Goal: Task Accomplishment & Management: Complete application form

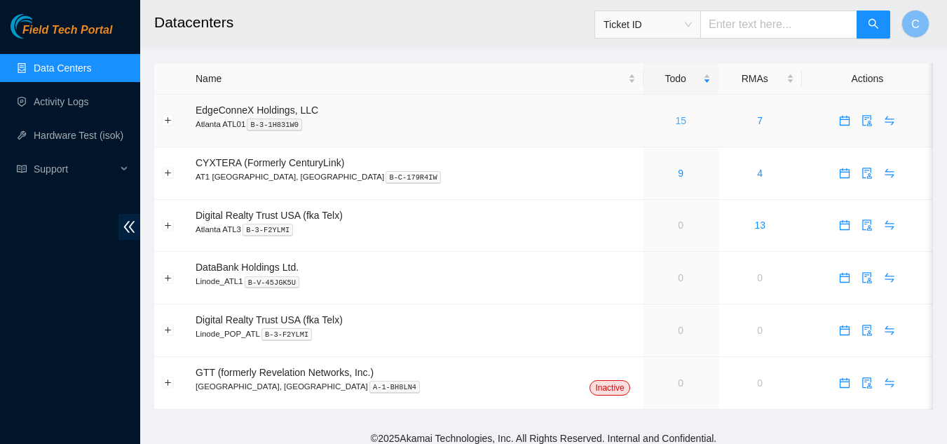
click at [675, 122] on link "15" at bounding box center [680, 120] width 11 height 11
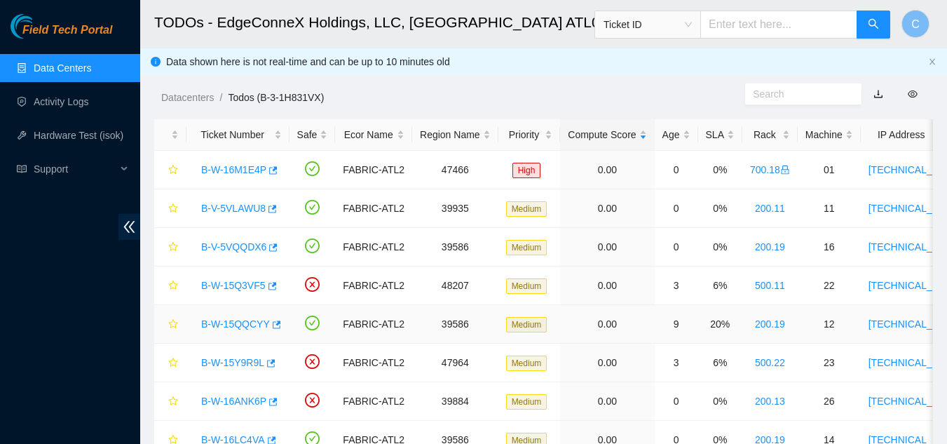
click at [225, 322] on link "B-W-15QQCYY" at bounding box center [235, 323] width 69 height 11
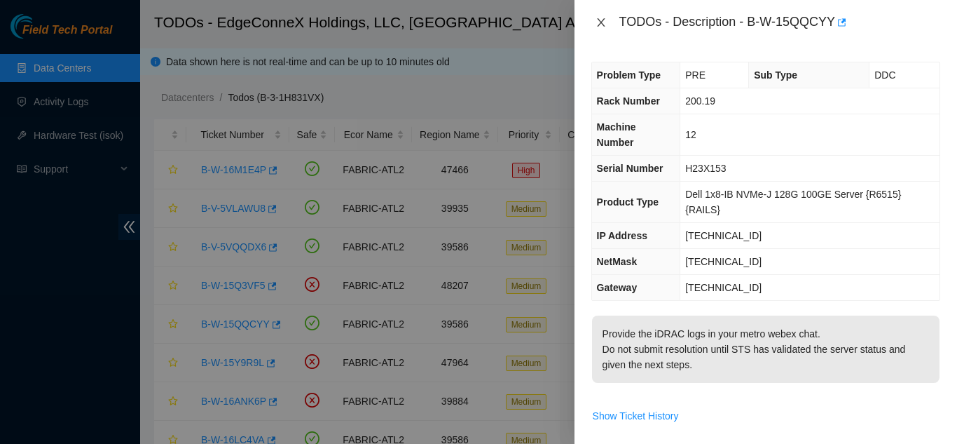
click at [601, 25] on icon "close" at bounding box center [601, 22] width 11 height 11
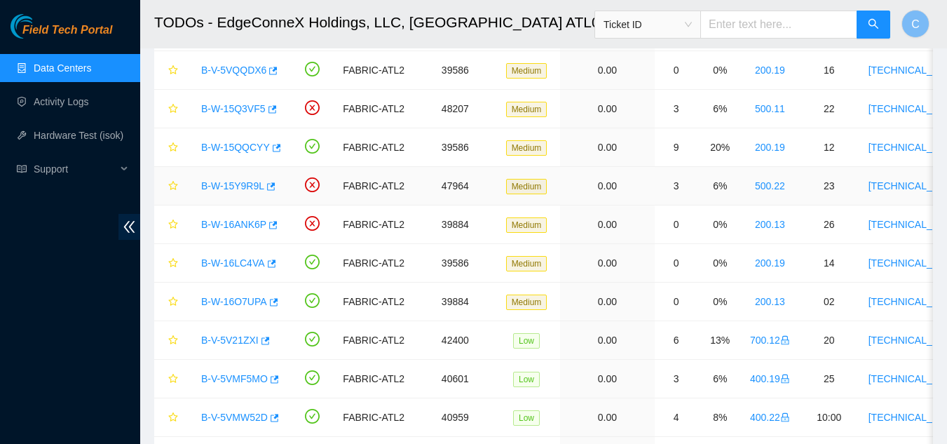
scroll to position [262, 0]
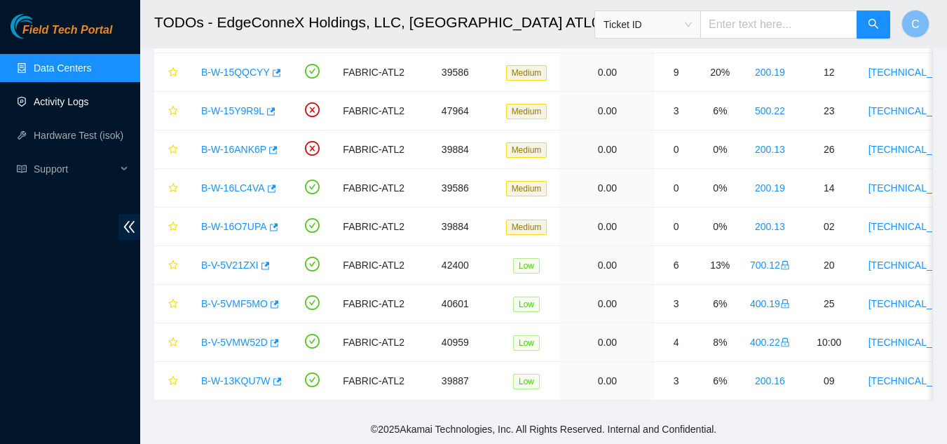
click at [72, 100] on link "Activity Logs" at bounding box center [61, 101] width 55 height 11
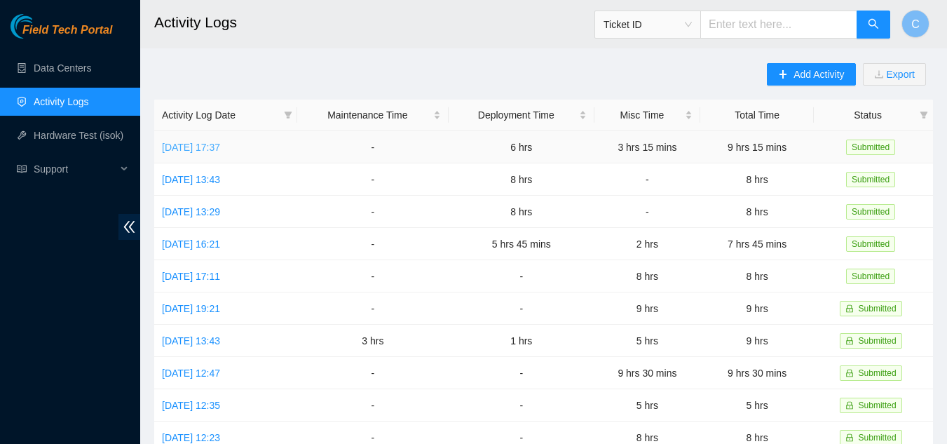
click at [186, 149] on link "[DATE] 17:37" at bounding box center [191, 147] width 58 height 11
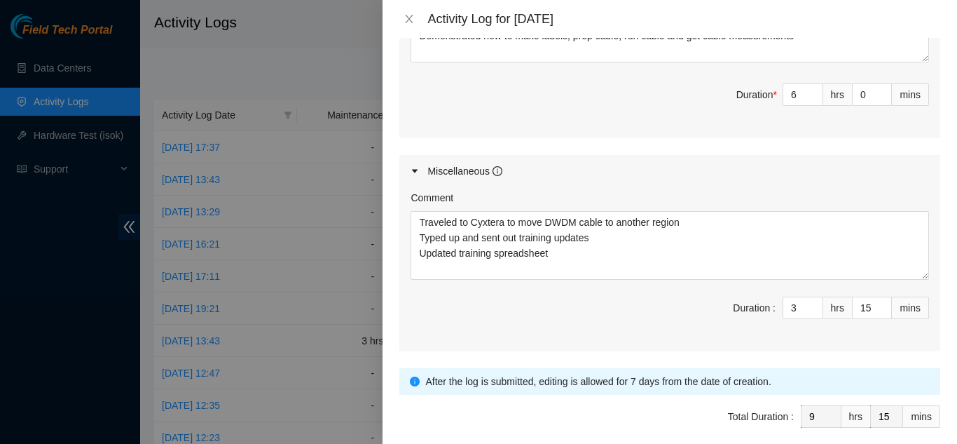
scroll to position [701, 0]
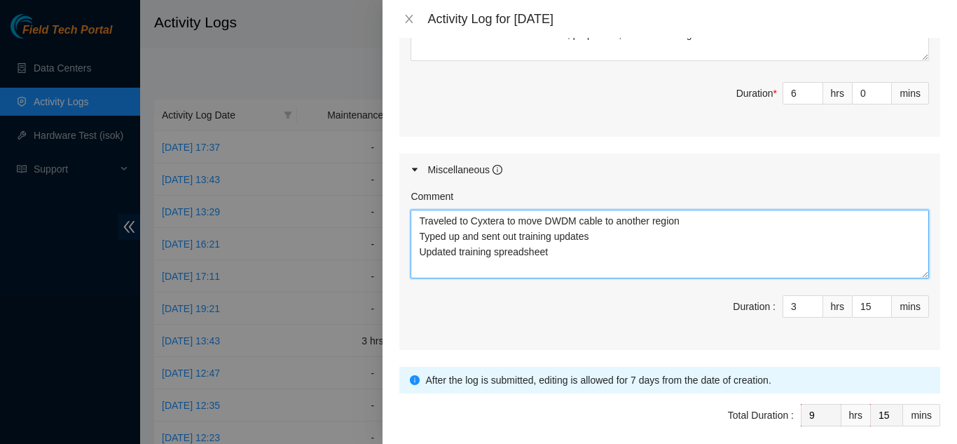
click at [563, 238] on textarea "Traveled to Cyxtera to move DWDM cable to another region Typed up and sent out …" at bounding box center [670, 244] width 519 height 69
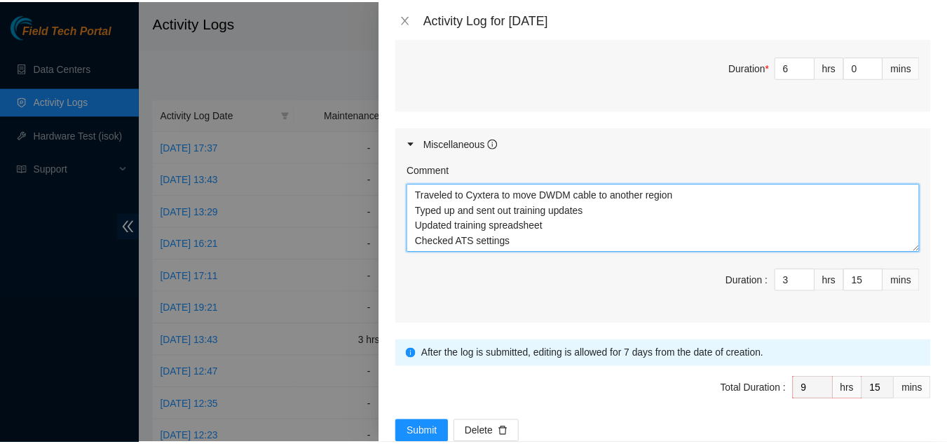
scroll to position [741, 0]
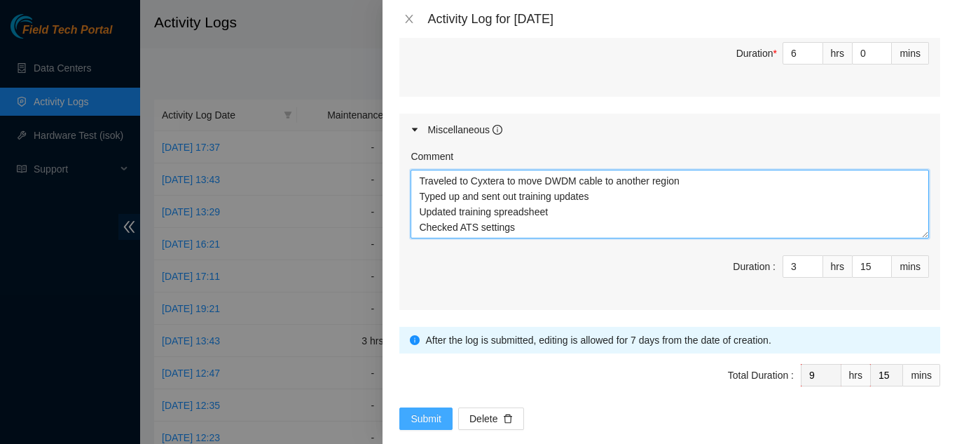
type textarea "Traveled to Cyxtera to move DWDM cable to another region Typed up and sent out …"
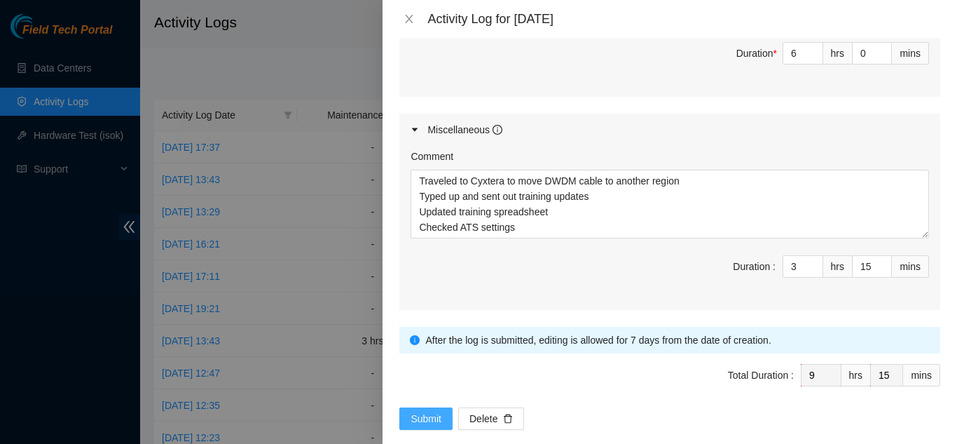
click at [432, 411] on span "Submit" at bounding box center [426, 418] width 31 height 15
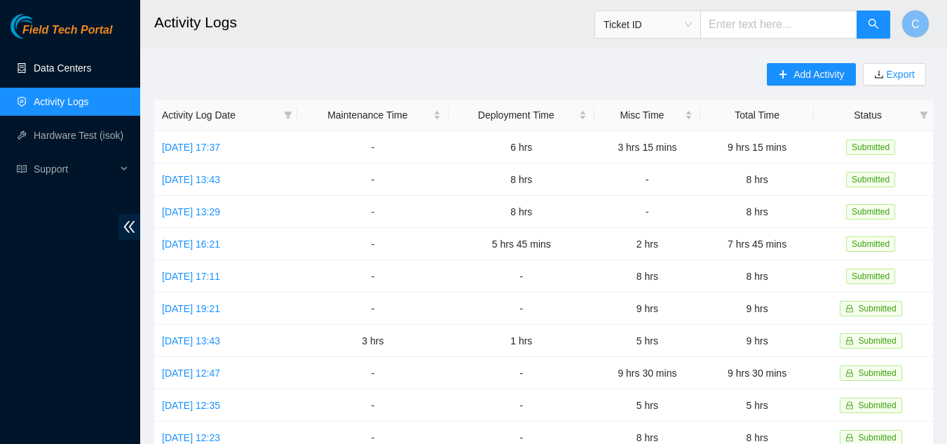
drag, startPoint x: 86, startPoint y: 71, endPoint x: 95, endPoint y: 60, distance: 14.6
click at [86, 71] on link "Data Centers" at bounding box center [62, 67] width 57 height 11
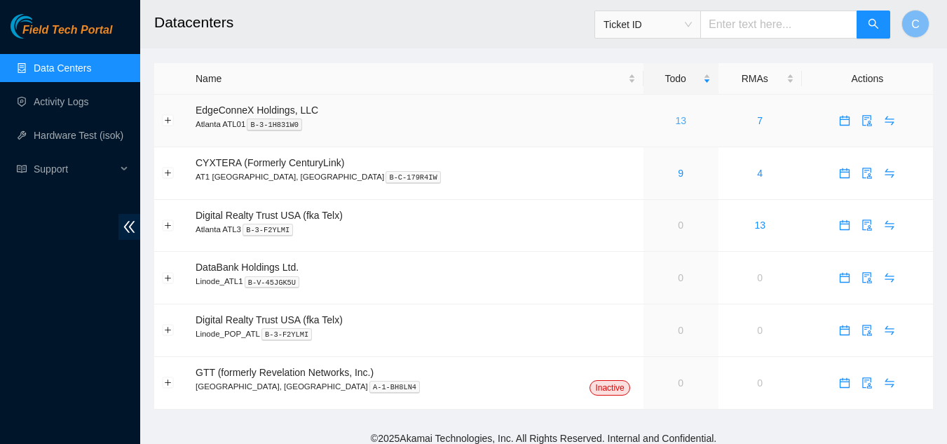
click at [675, 124] on link "13" at bounding box center [680, 120] width 11 height 11
